Goal: Task Accomplishment & Management: Use online tool/utility

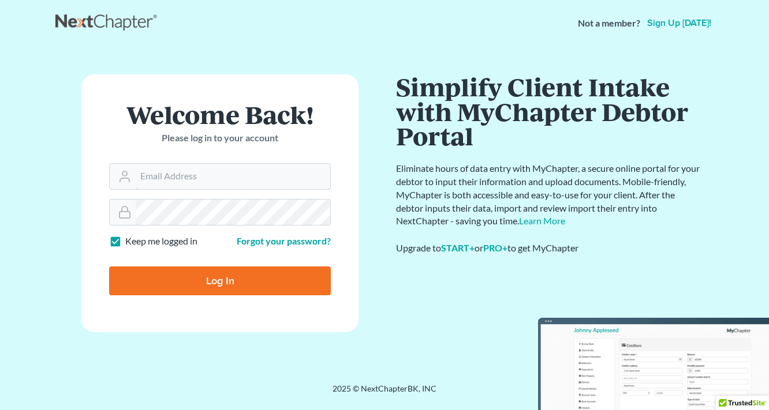
type input "[EMAIL_ADDRESS][DOMAIN_NAME]"
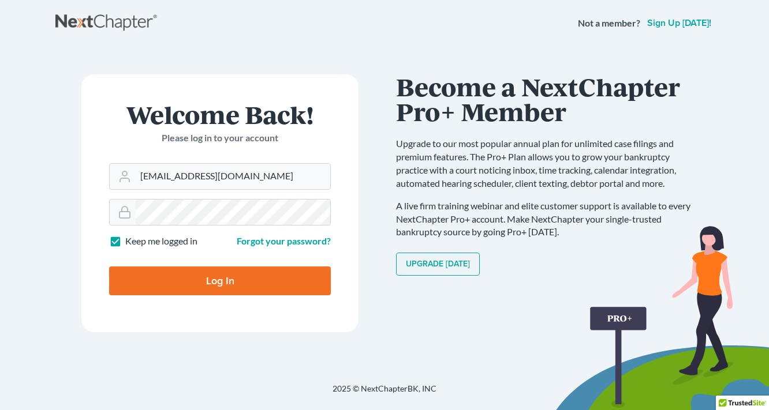
click at [269, 272] on input "Log In" at bounding box center [220, 281] width 222 height 29
type input "Thinking..."
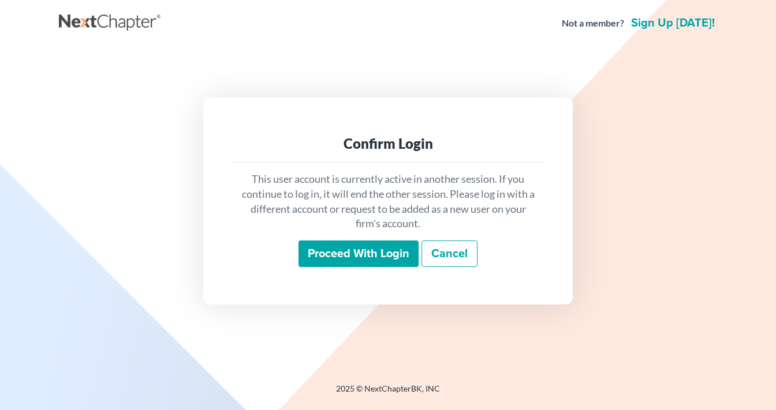
click at [395, 249] on input "Proceed with login" at bounding box center [358, 254] width 120 height 27
